Goal: Task Accomplishment & Management: Complete application form

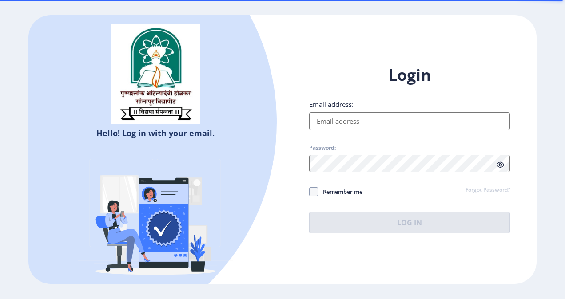
drag, startPoint x: 326, startPoint y: 112, endPoint x: 324, endPoint y: 125, distance: 13.9
click at [324, 125] on div "Email address:" at bounding box center [409, 115] width 201 height 30
click at [324, 125] on input "Email address:" at bounding box center [409, 121] width 201 height 18
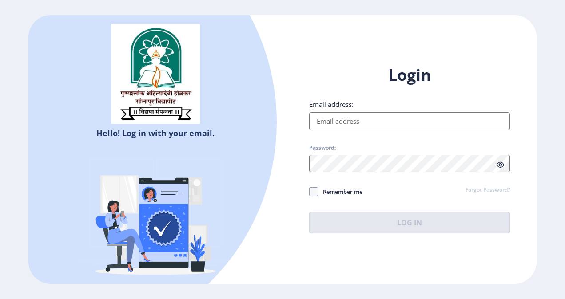
type input "monalimule1995@gmail.com"
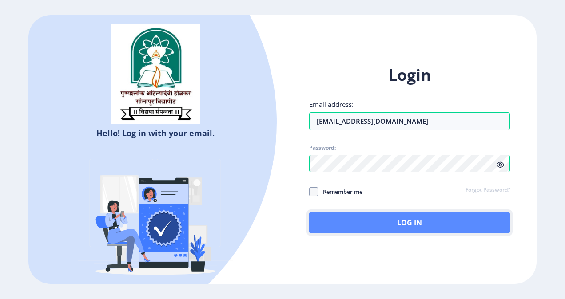
click at [392, 229] on button "Log In" at bounding box center [409, 222] width 201 height 21
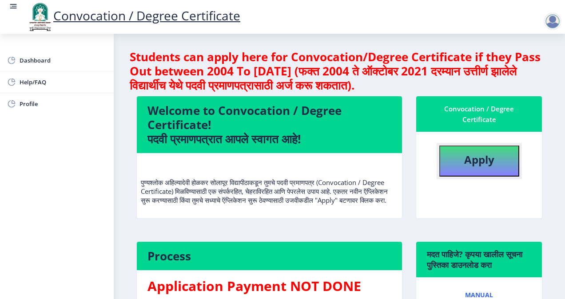
click at [482, 171] on button "Apply" at bounding box center [479, 161] width 80 height 31
select select
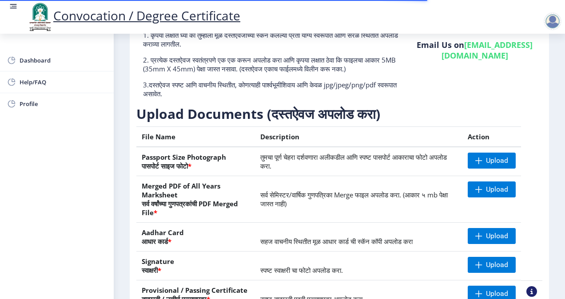
scroll to position [79, 0]
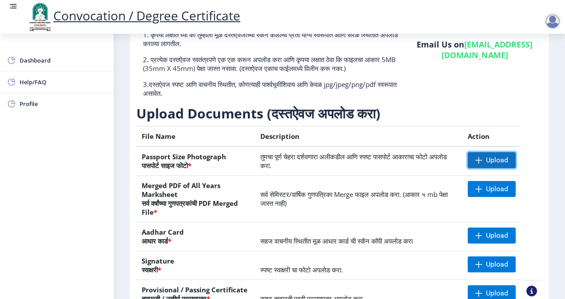
click at [490, 162] on span "Upload" at bounding box center [492, 160] width 48 height 16
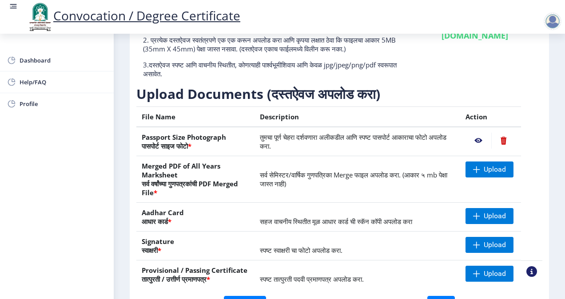
scroll to position [166, 0]
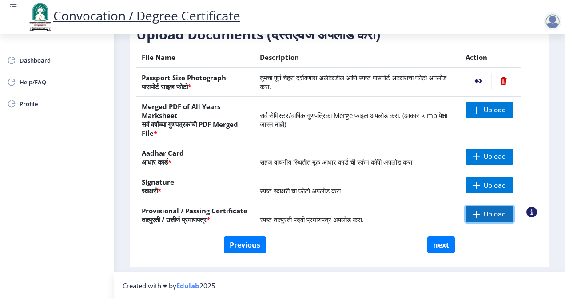
click at [496, 211] on span "Upload" at bounding box center [495, 214] width 22 height 9
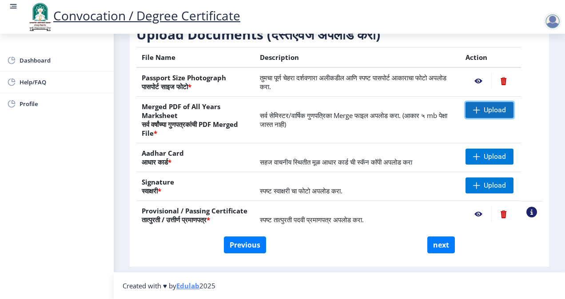
click at [488, 114] on span "Upload" at bounding box center [495, 110] width 22 height 9
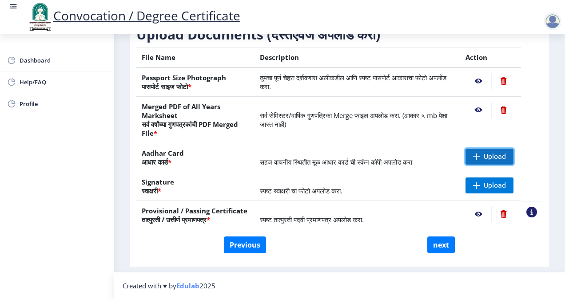
click at [500, 162] on span "Upload" at bounding box center [490, 157] width 48 height 16
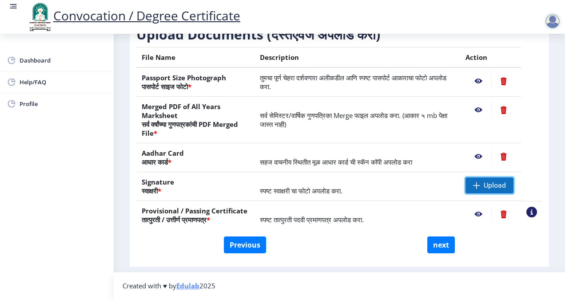
click at [496, 190] on span "Upload" at bounding box center [495, 185] width 22 height 9
click at [481, 181] on span "Upload" at bounding box center [490, 186] width 48 height 16
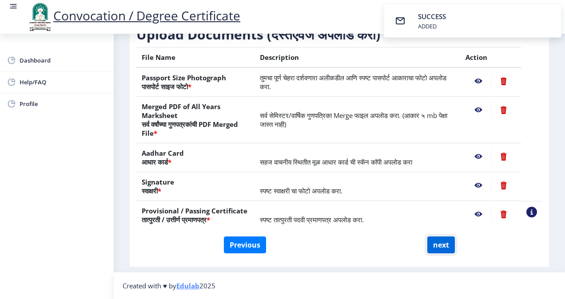
click at [444, 246] on button "next" at bounding box center [441, 245] width 28 height 17
select select
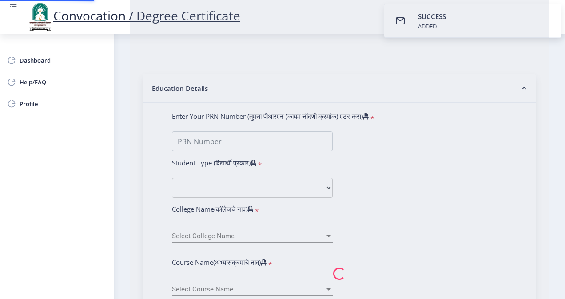
type input "Mule Monali Hari"
type input "Sulan"
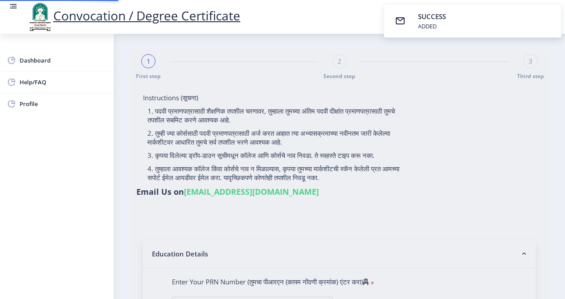
select select
type input "2013032510000881"
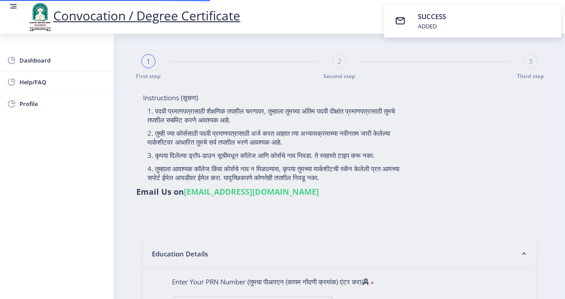
select select "Regular"
select select "2017"
select select "May"
select select "FIRST CLASS WITH DISTINCTION"
type input "212123"
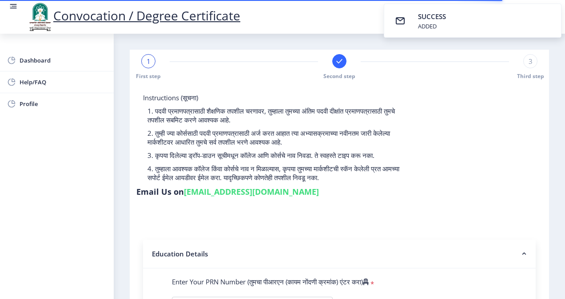
select select
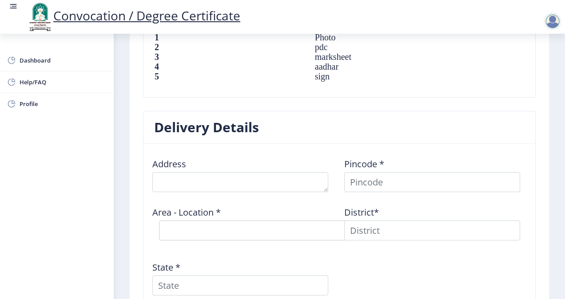
scroll to position [674, 0]
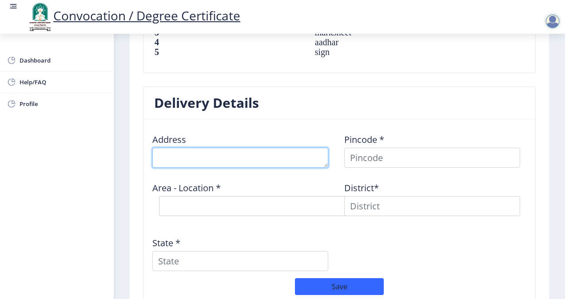
click at [167, 148] on textarea at bounding box center [240, 158] width 176 height 20
type textarea "r"
type textarea "R.NO.14 Gharkul Chs, Near Gharda Circle."
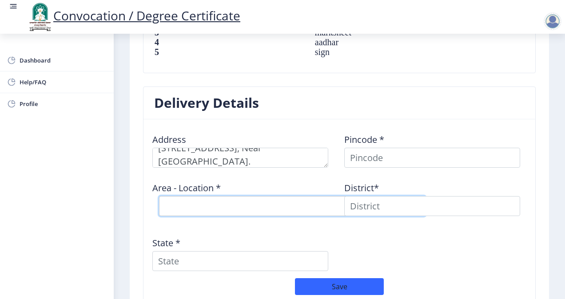
click at [178, 196] on select "Select Area Location" at bounding box center [292, 206] width 267 height 20
click at [179, 196] on select "Select Area Location" at bounding box center [292, 206] width 267 height 20
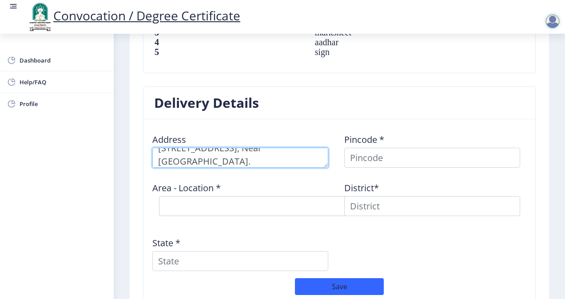
click at [263, 148] on textarea at bounding box center [240, 158] width 176 height 20
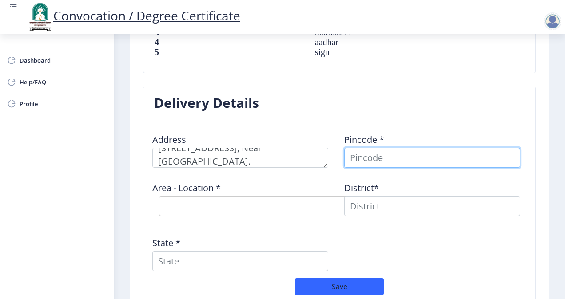
click at [406, 148] on input at bounding box center [432, 158] width 176 height 20
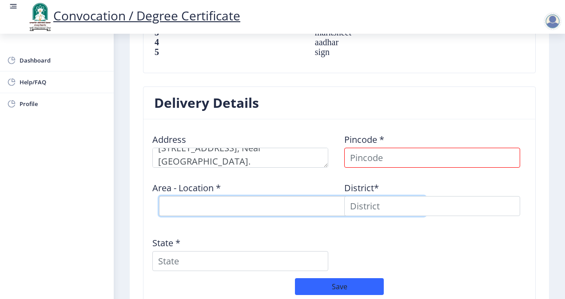
click at [182, 196] on select "Select Area Location" at bounding box center [292, 206] width 267 height 20
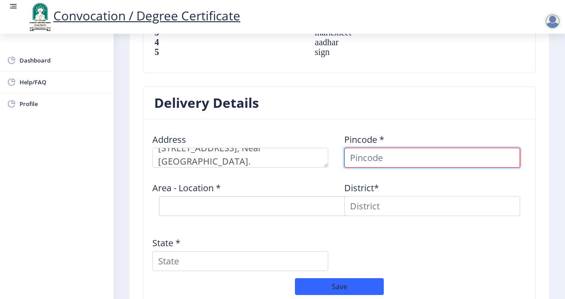
click at [365, 148] on input at bounding box center [432, 158] width 176 height 20
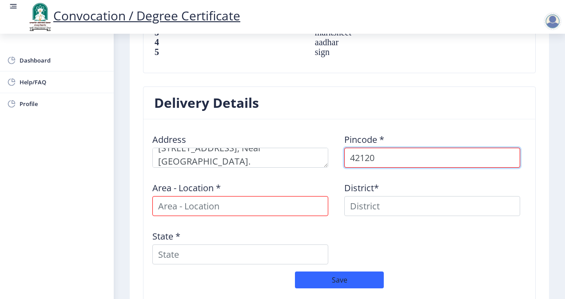
type input "421201"
select select
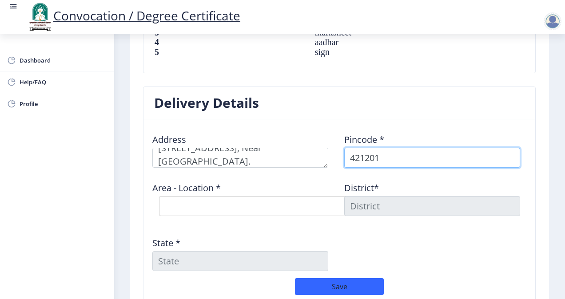
type input "421201"
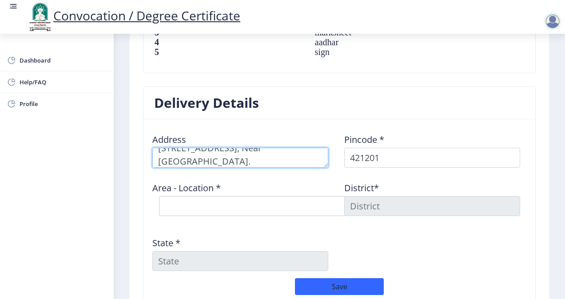
click at [187, 148] on textarea at bounding box center [240, 158] width 176 height 20
type textarea "R.NO.14, 3rd floor, Gharkul Chs, Near Gharda Circle."
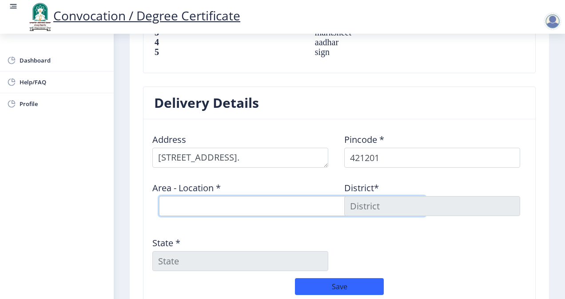
click at [275, 196] on select "Select Area Location Dombivali S.O Ramnagar S.O (Thane) Thakurli B.O Tilaknagar…" at bounding box center [292, 206] width 267 height 20
select select "1: Object"
click at [159, 196] on select "Select Area Location Dombivali S.O Ramnagar S.O (Thane) Thakurli B.O Tilaknagar…" at bounding box center [292, 206] width 267 height 20
type input "THANE"
type input "Maharashtra"
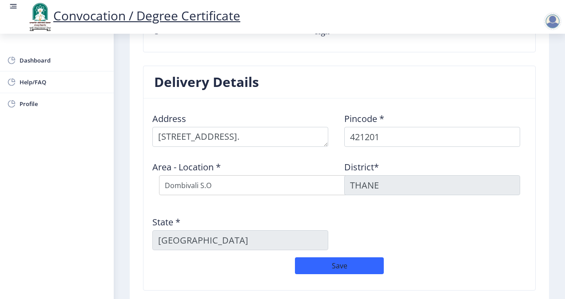
scroll to position [695, 0]
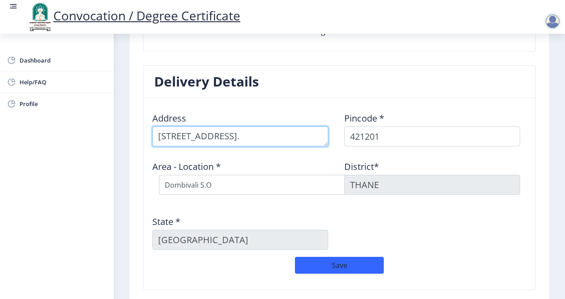
click at [179, 127] on textarea at bounding box center [240, 137] width 176 height 20
click at [278, 127] on textarea at bounding box center [240, 137] width 176 height 20
click at [257, 127] on textarea at bounding box center [240, 137] width 176 height 20
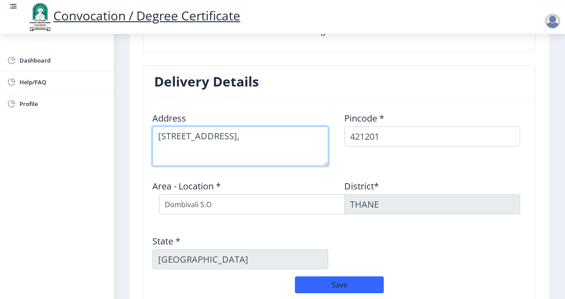
scroll to position [0, 0]
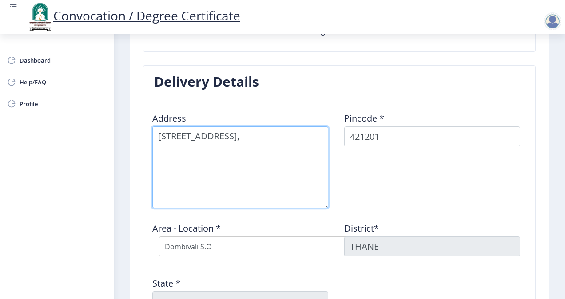
drag, startPoint x: 326, startPoint y: 122, endPoint x: 359, endPoint y: 184, distance: 70.4
click at [359, 184] on div "Address Pincode * 421201 Area - Location * Select Area Location Dombivali S.O R…" at bounding box center [339, 212] width 384 height 214
click at [223, 144] on textarea at bounding box center [240, 168] width 176 height 82
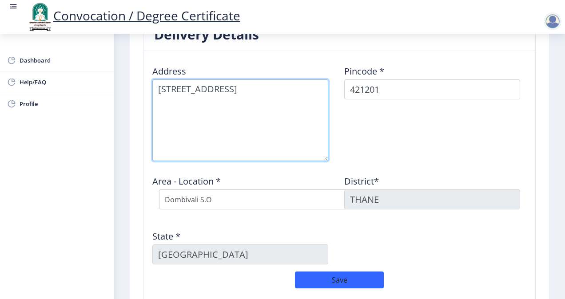
scroll to position [771, 0]
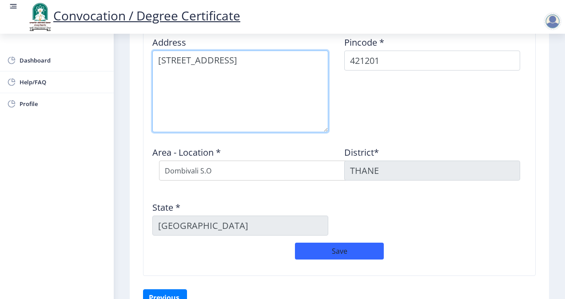
type textarea "Room number 14, 3rd floor, Gharkul Chs, Near Gharda Circle, Sagarli, Dombivli E…"
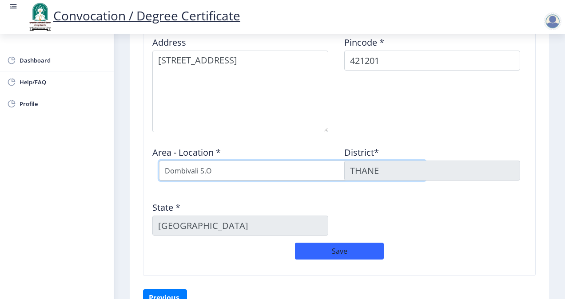
click at [216, 161] on select "Select Area Location Dombivali S.O Ramnagar S.O (Thane) Thakurli B.O Tilaknagar…" at bounding box center [292, 171] width 267 height 20
click at [159, 161] on select "Select Area Location Dombivali S.O Ramnagar S.O (Thane) Thakurli B.O Tilaknagar…" at bounding box center [292, 171] width 267 height 20
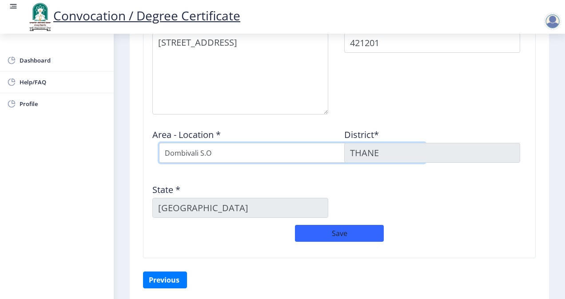
scroll to position [801, 0]
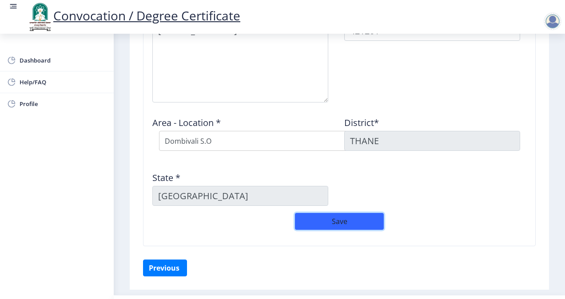
click at [314, 213] on button "Save" at bounding box center [339, 221] width 89 height 17
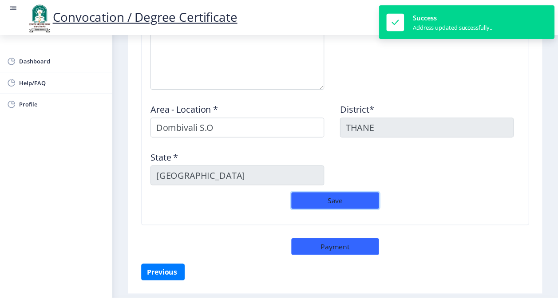
scroll to position [815, 0]
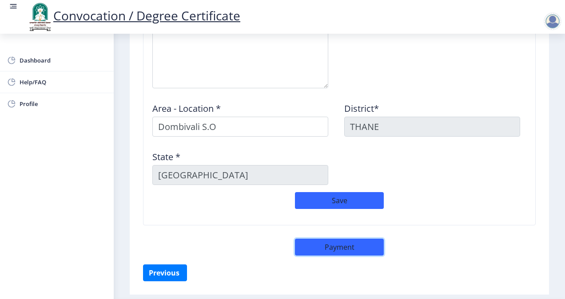
click at [339, 239] on button "Payment" at bounding box center [339, 247] width 89 height 17
select select "sealed"
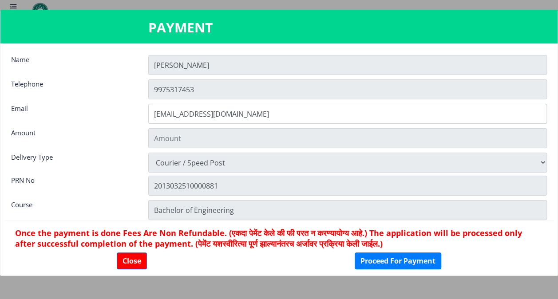
type input "2885"
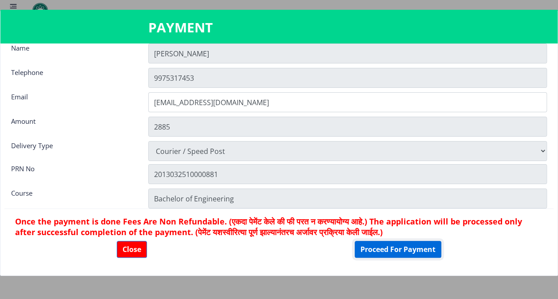
click at [392, 247] on button "Proceed For Payment" at bounding box center [398, 249] width 87 height 17
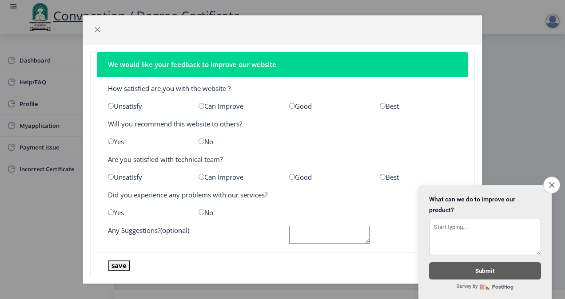
click at [98, 32] on span "button" at bounding box center [97, 29] width 7 height 7
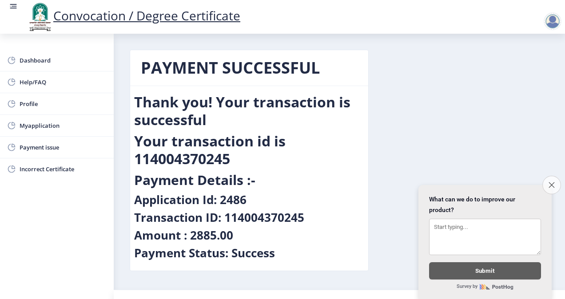
click at [552, 182] on icon "Close survey" at bounding box center [552, 185] width 6 height 6
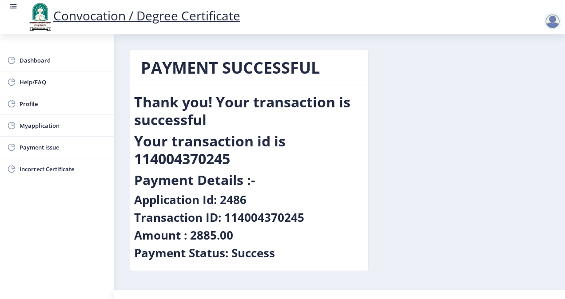
scroll to position [17, 0]
